Goal: Task Accomplishment & Management: Manage account settings

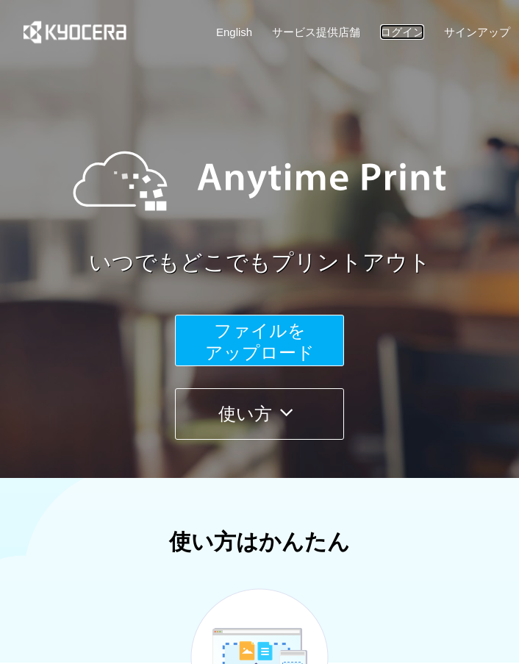
click at [411, 35] on link "ログイン" at bounding box center [402, 31] width 44 height 15
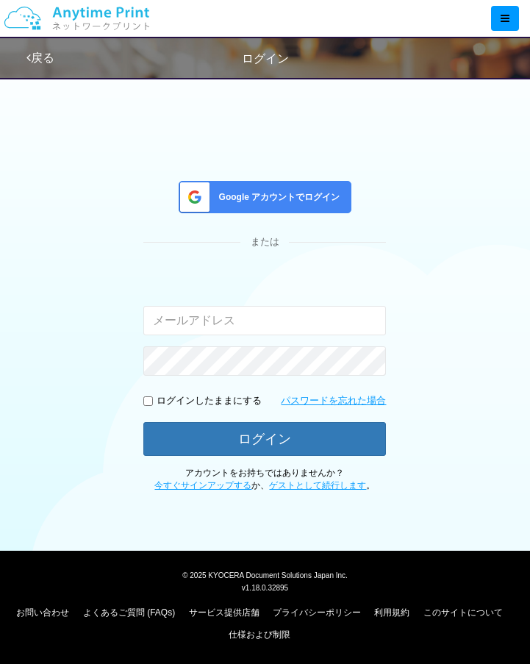
click at [276, 213] on div "Google アカウントでログイン" at bounding box center [265, 197] width 173 height 32
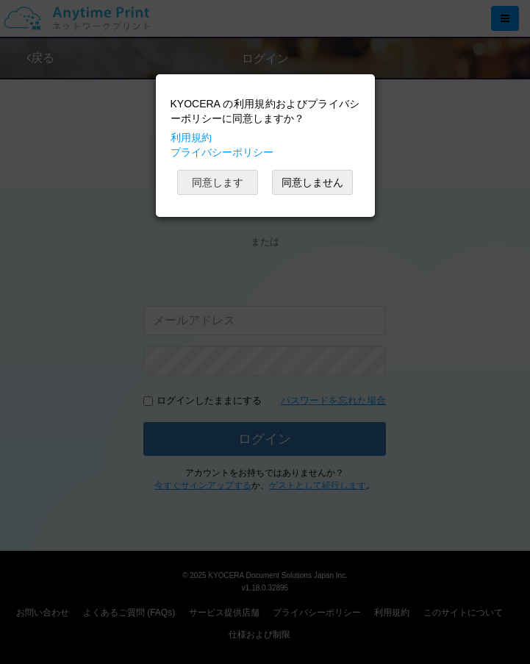
click at [253, 177] on button "同意します" at bounding box center [217, 182] width 81 height 25
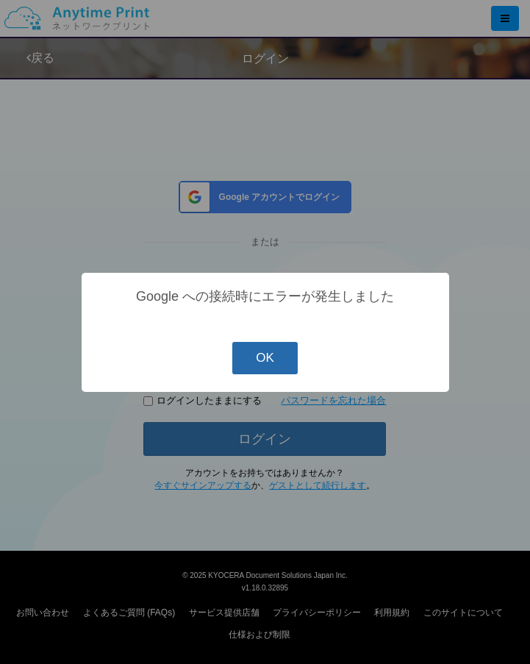
click at [285, 371] on button "OK" at bounding box center [264, 358] width 65 height 32
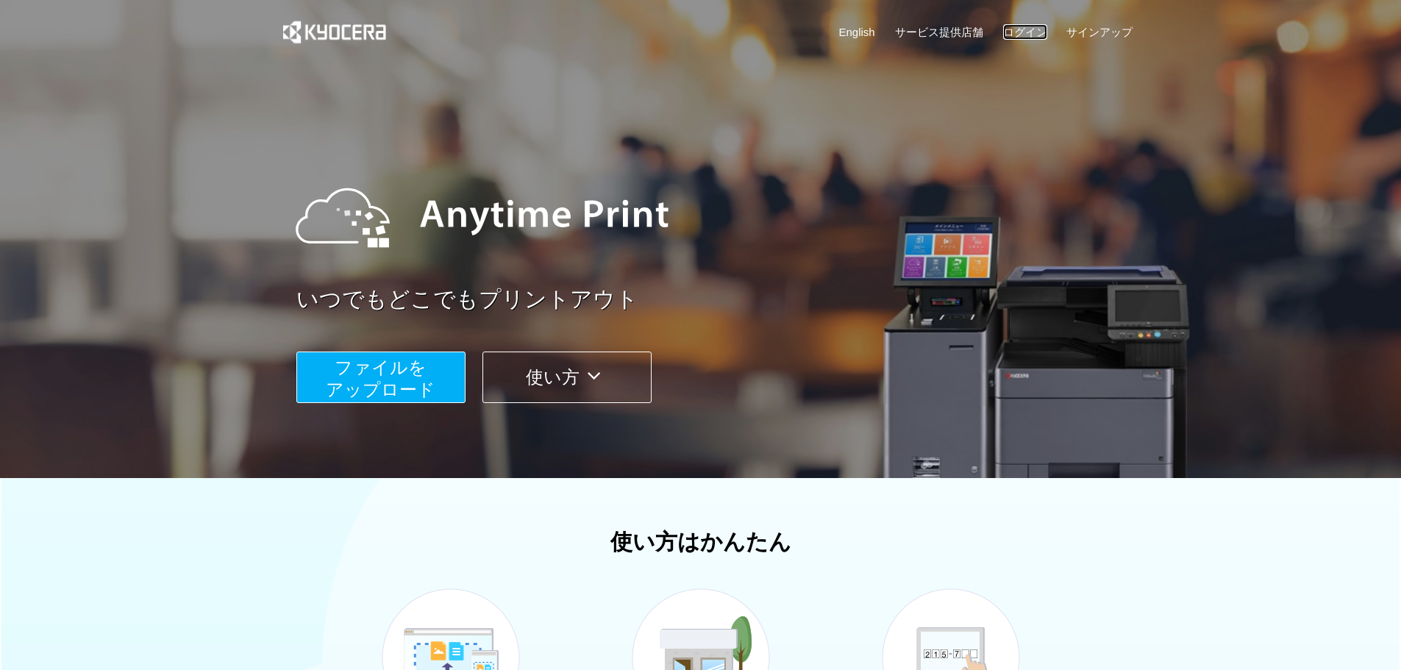
click at [1034, 29] on link "ログイン" at bounding box center [1025, 31] width 44 height 15
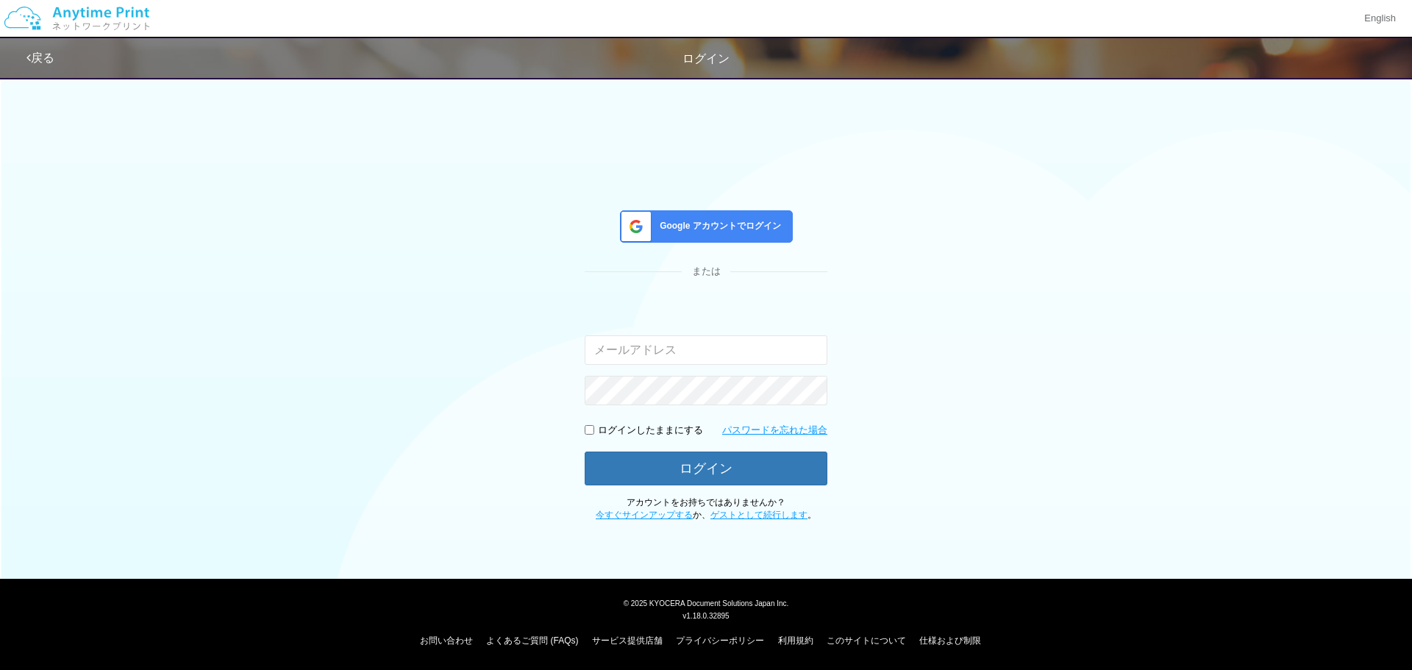
click at [726, 220] on span "Google アカウントでログイン" at bounding box center [717, 226] width 127 height 12
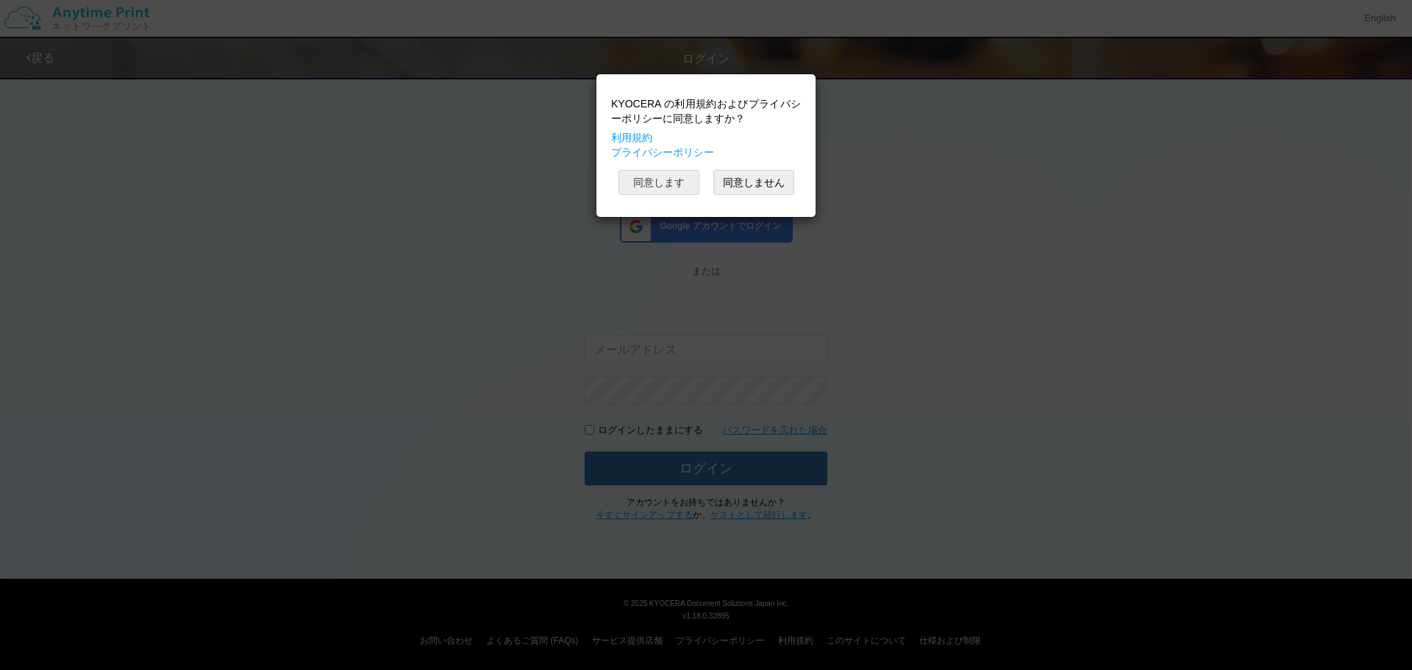
click at [671, 185] on button "同意します" at bounding box center [658, 182] width 81 height 25
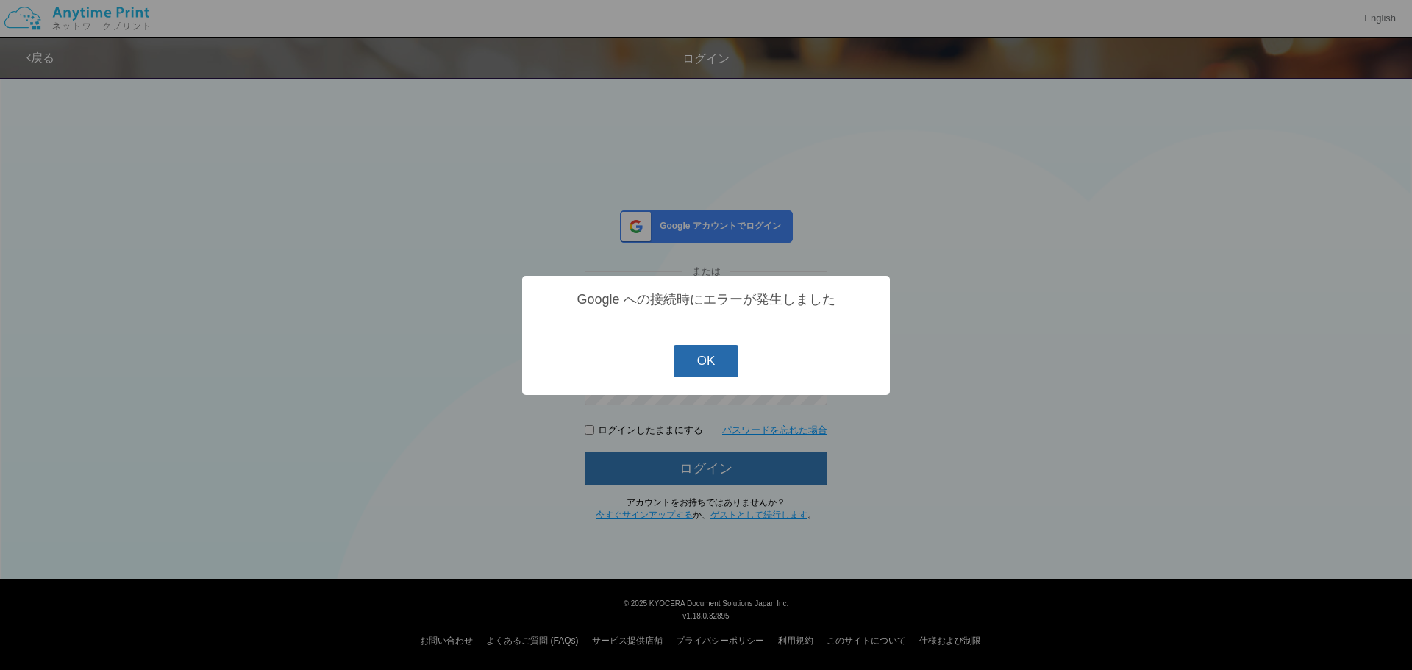
click at [683, 358] on button "OK" at bounding box center [705, 361] width 65 height 32
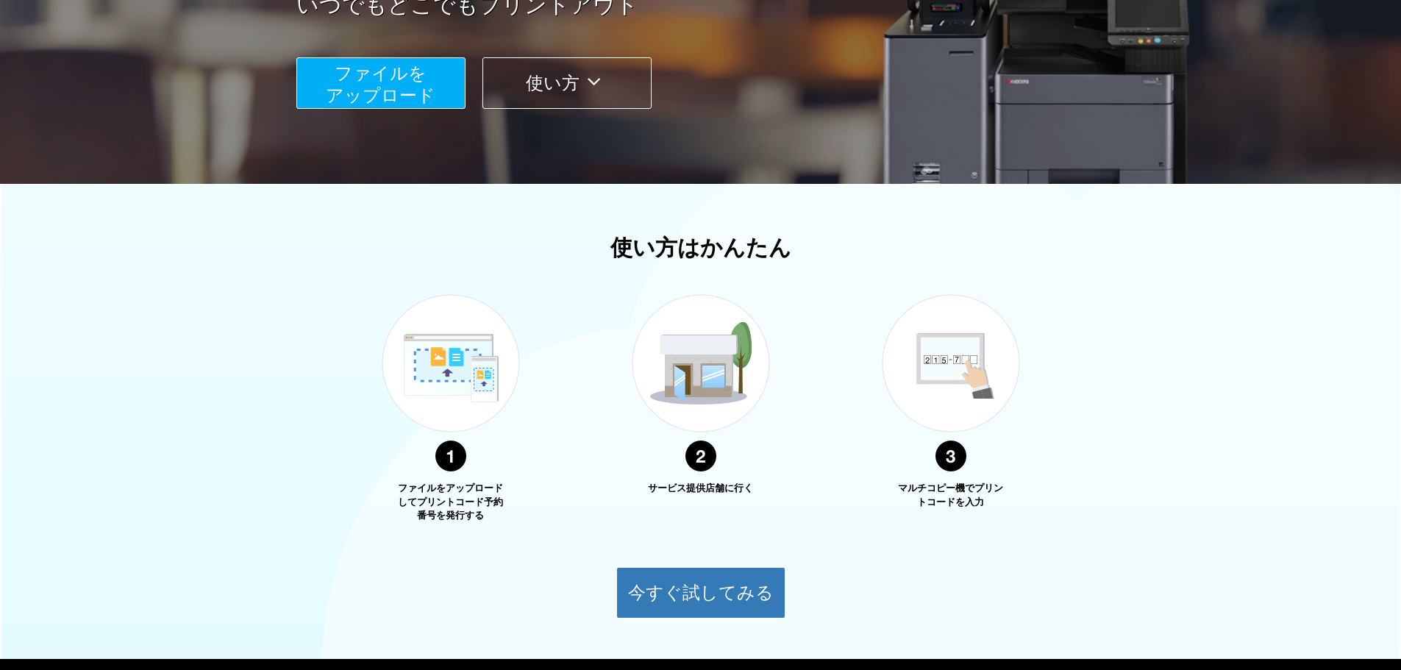
scroll to position [375, 0]
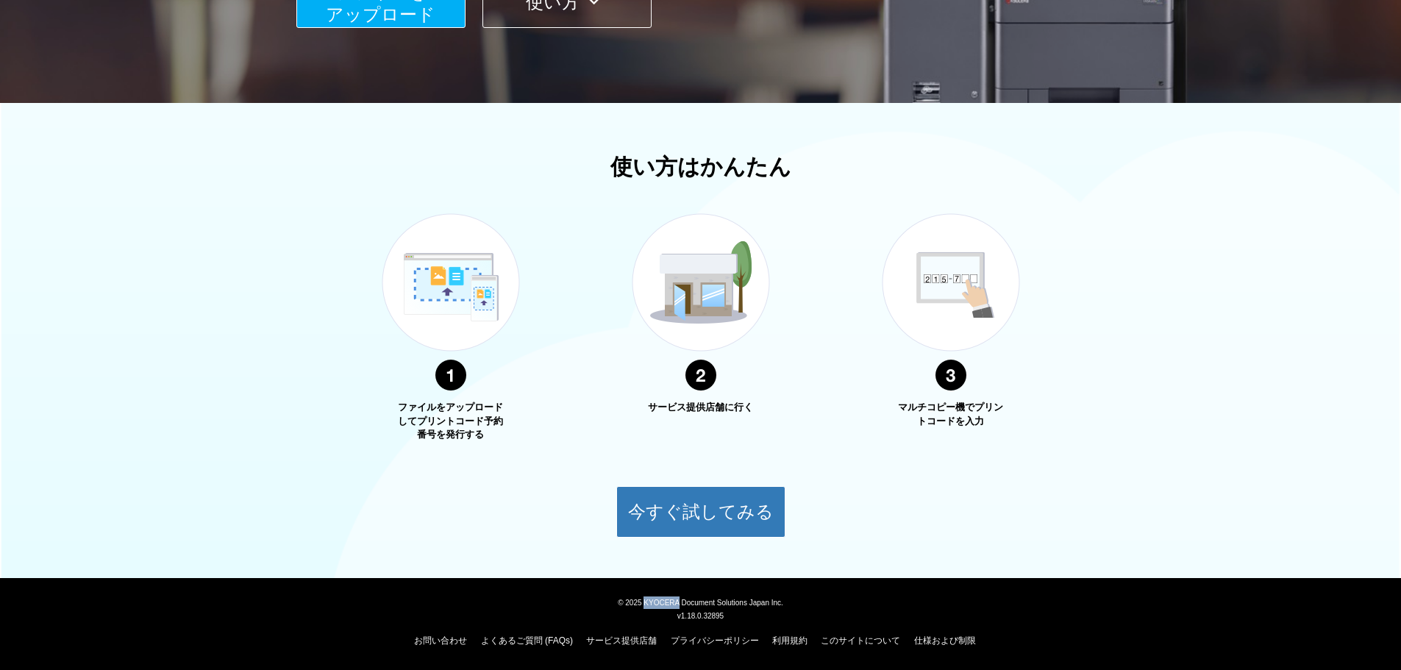
drag, startPoint x: 641, startPoint y: 601, endPoint x: 655, endPoint y: 593, distance: 16.5
click at [668, 602] on span "© 2025 KYOCERA Document Solutions Japan Inc." at bounding box center [700, 602] width 165 height 10
copy span "KYOCE"
drag, startPoint x: 676, startPoint y: 603, endPoint x: 642, endPoint y: 603, distance: 34.6
click at [642, 603] on span "© 2025 KYOCERA Document Solutions Japan Inc." at bounding box center [700, 602] width 165 height 10
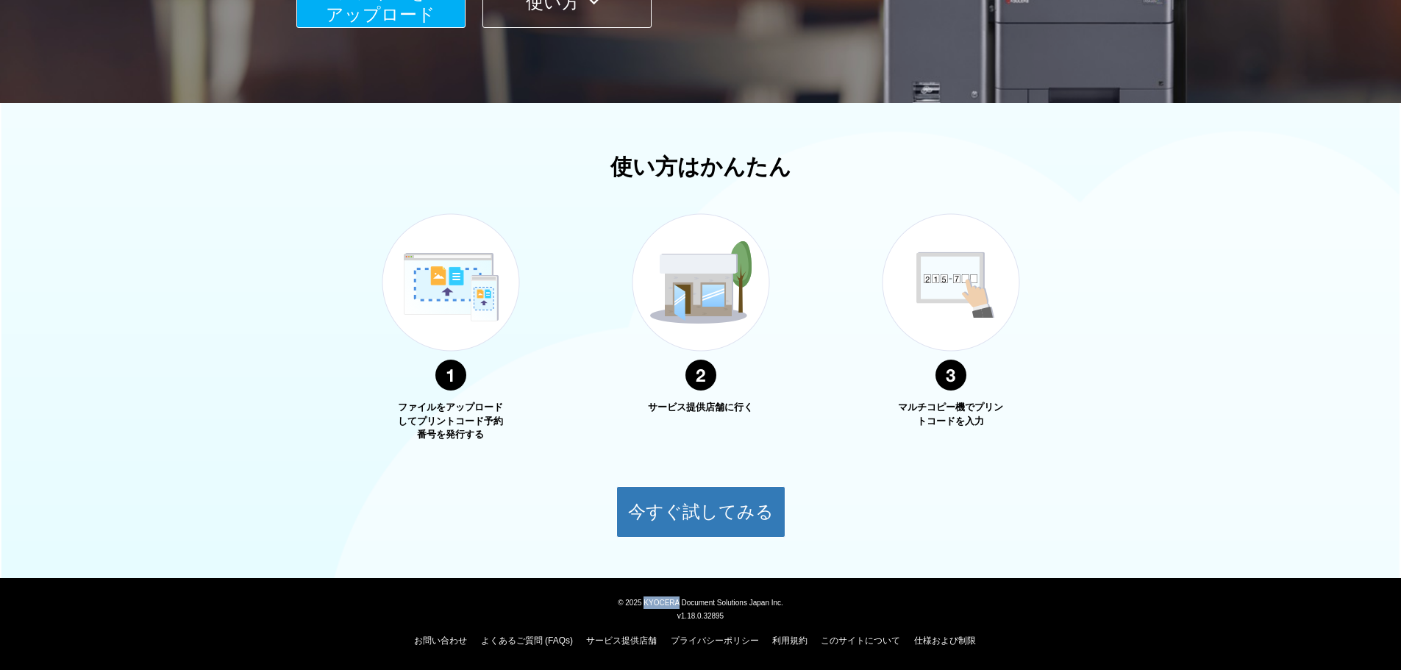
copy span "KYOCERA"
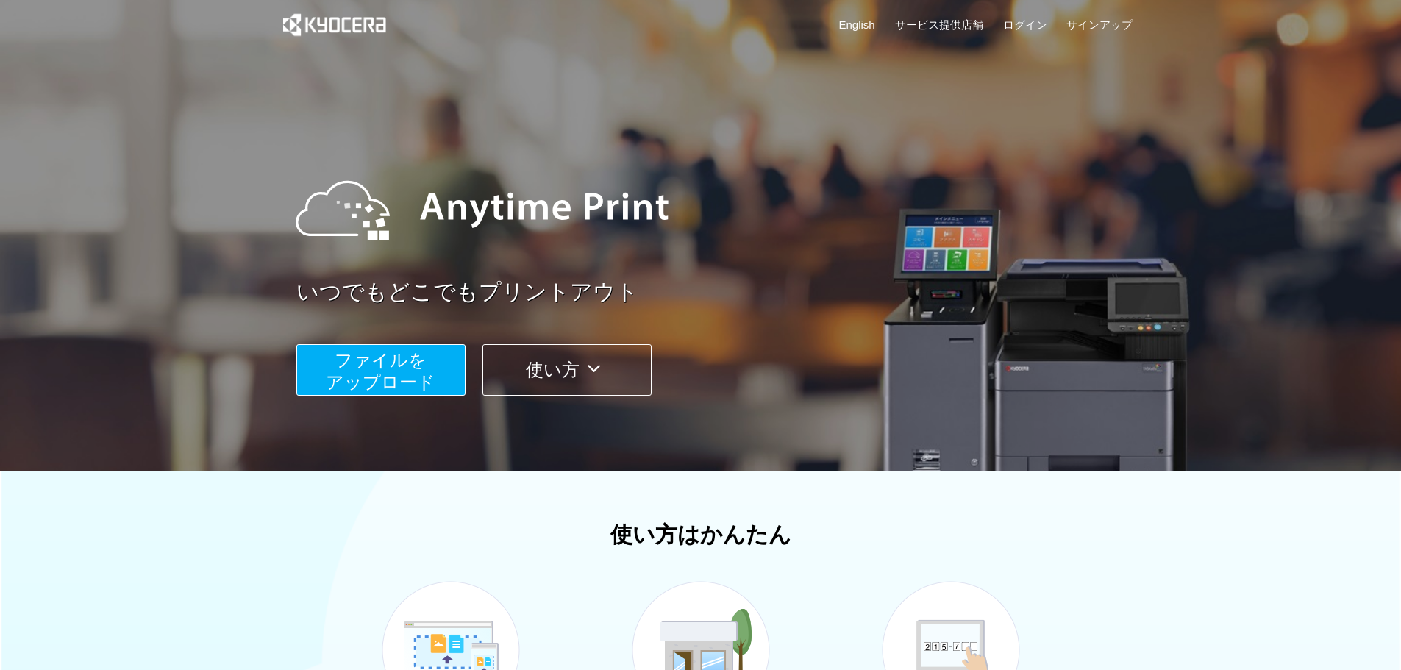
scroll to position [0, 0]
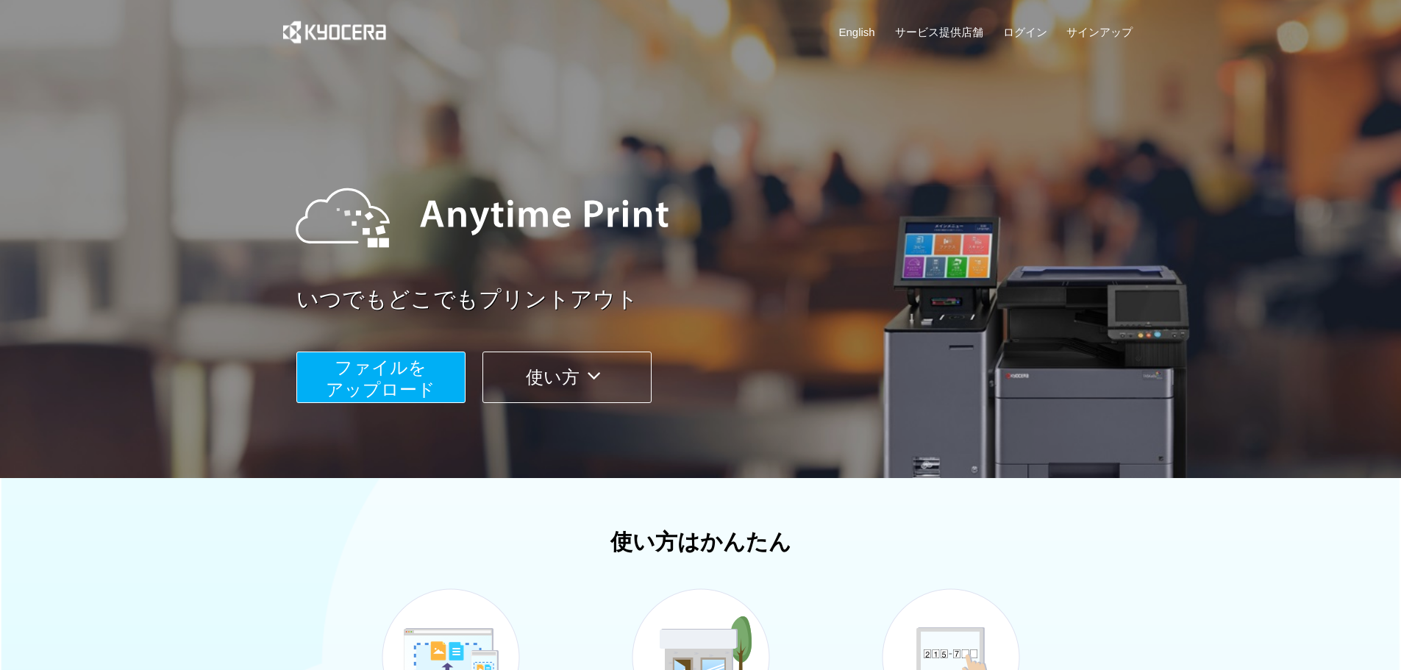
click at [376, 37] on img at bounding box center [334, 32] width 132 height 64
click at [365, 32] on img at bounding box center [334, 32] width 132 height 64
